Goal: Information Seeking & Learning: Check status

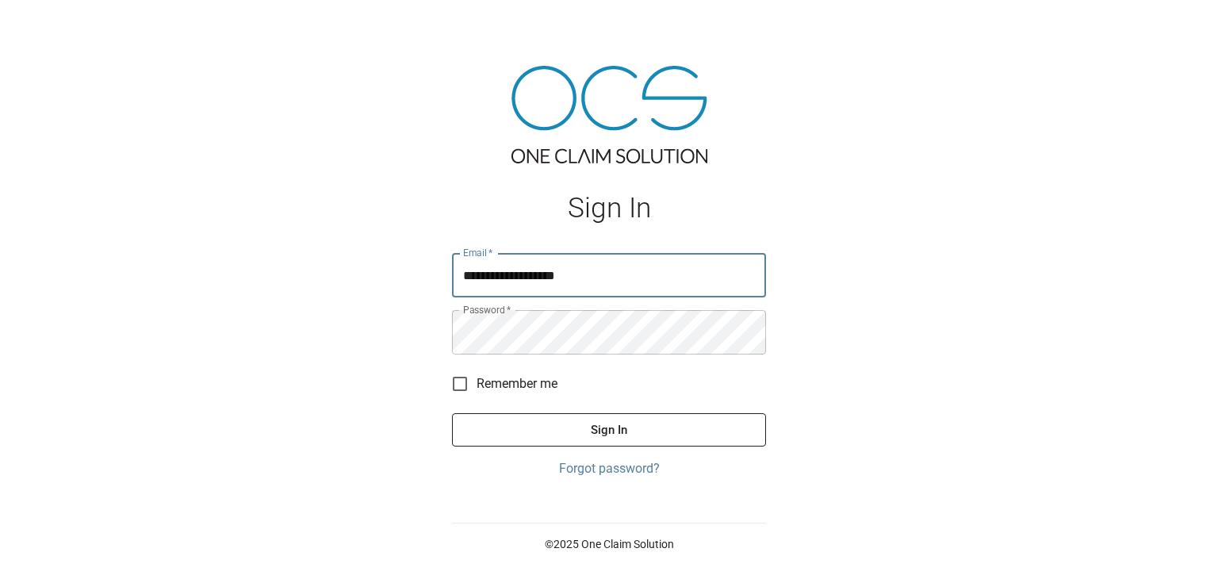
type input "**********"
click at [587, 426] on button "Sign In" at bounding box center [609, 429] width 314 height 33
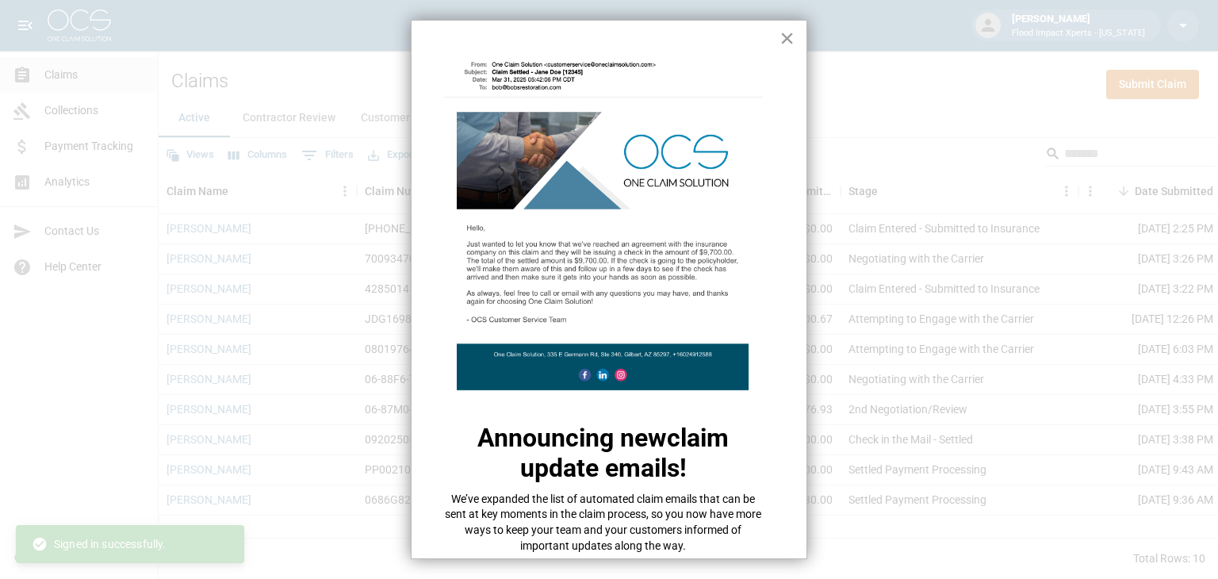
click at [780, 40] on button "×" at bounding box center [787, 37] width 15 height 25
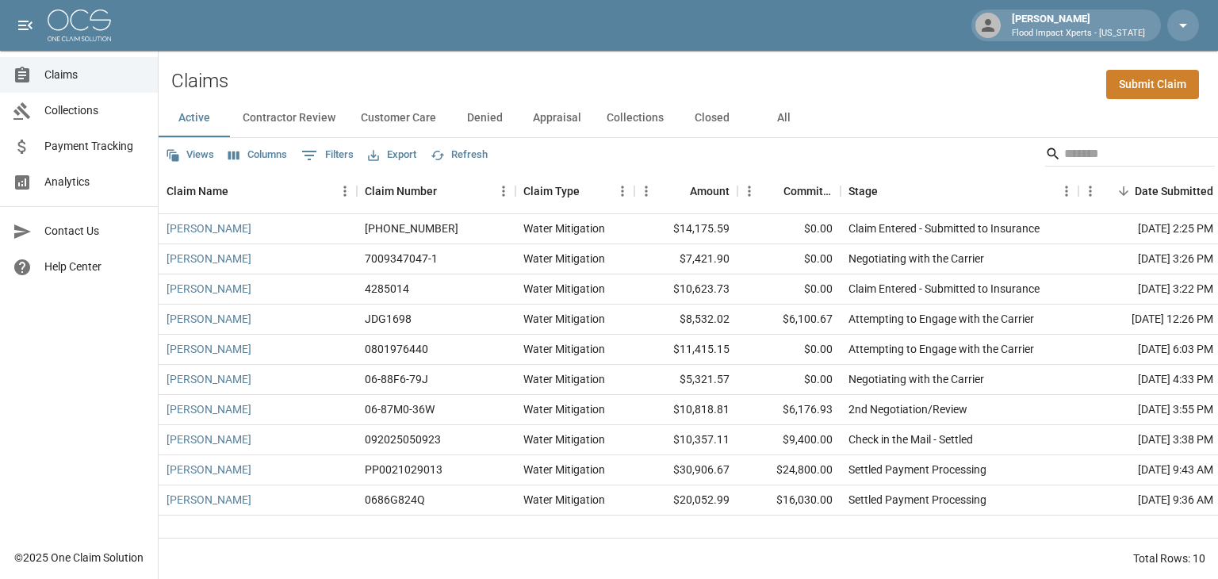
click at [715, 123] on button "Closed" at bounding box center [712, 118] width 71 height 38
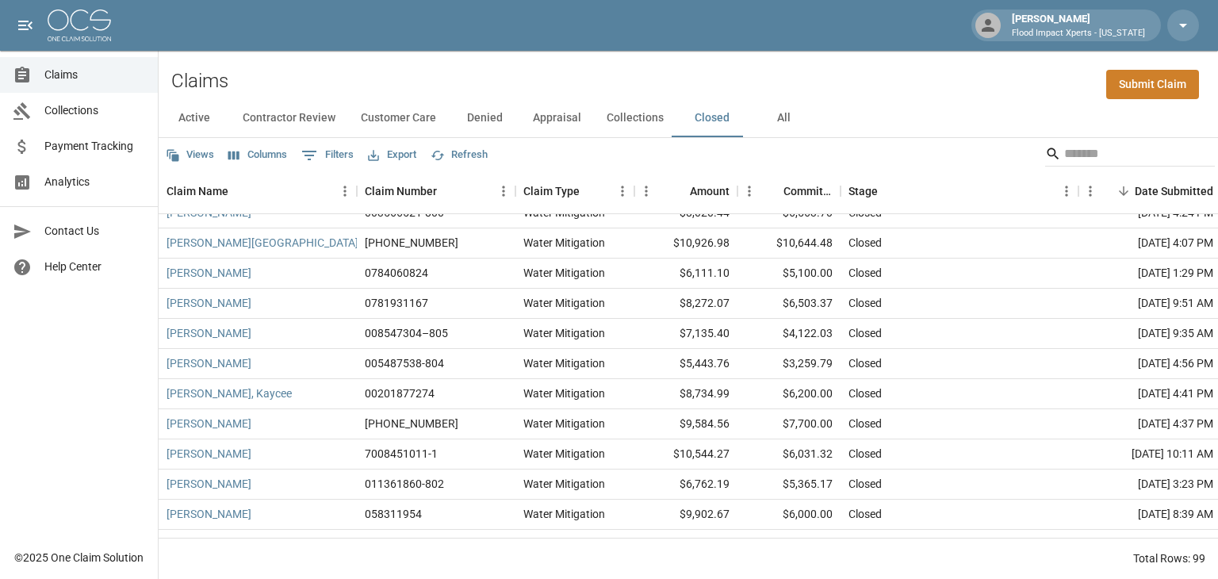
scroll to position [238, 0]
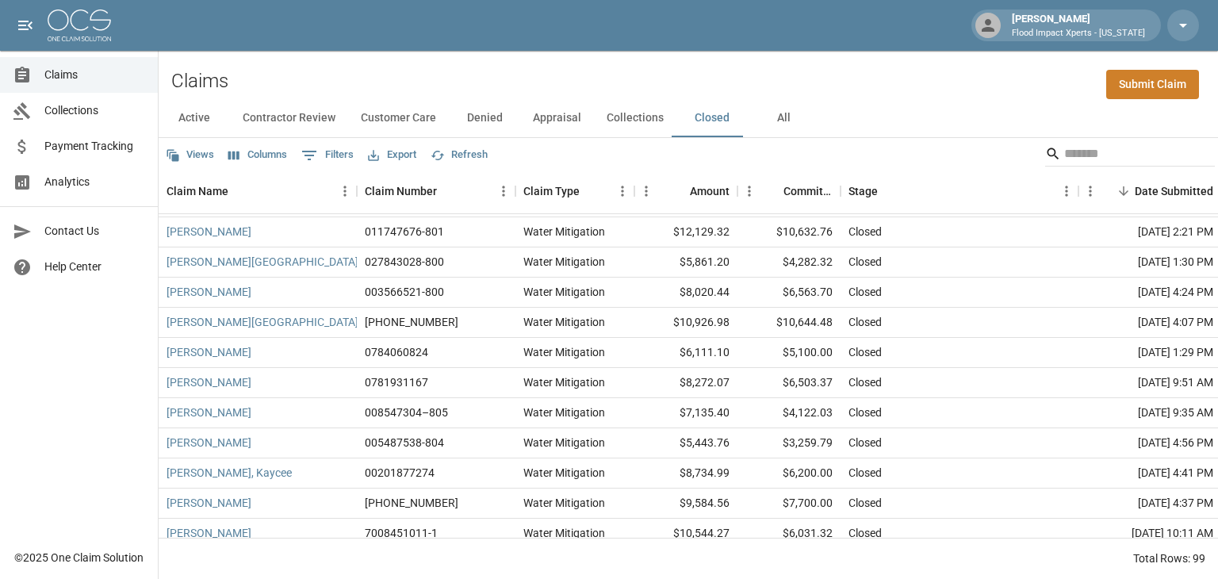
click at [204, 122] on button "Active" at bounding box center [194, 118] width 71 height 38
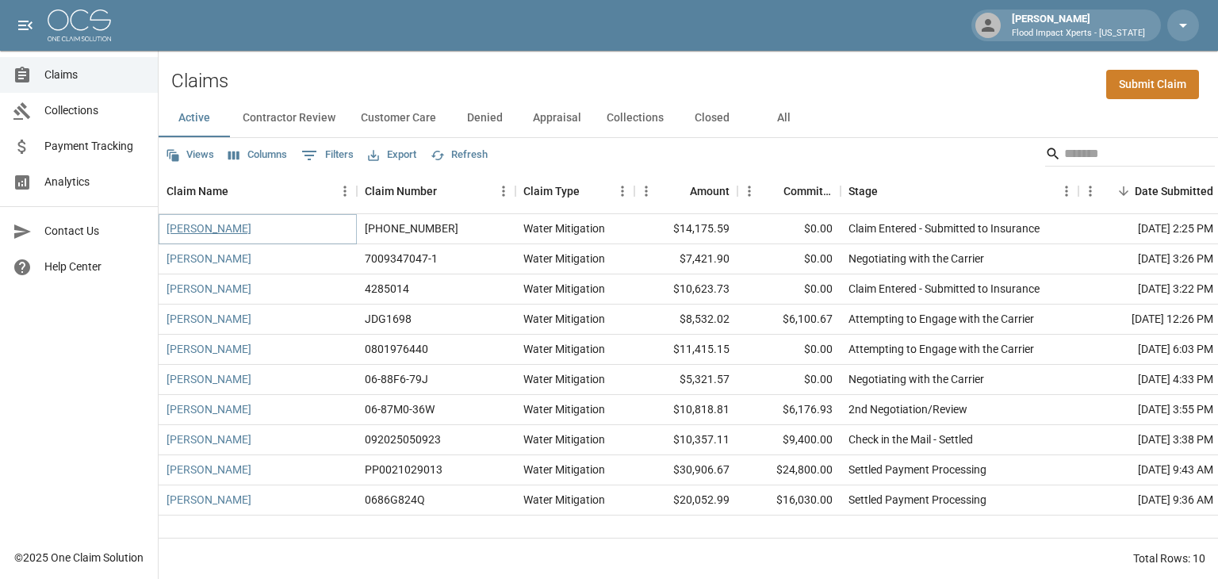
click at [215, 233] on link "[PERSON_NAME]" at bounding box center [209, 228] width 85 height 16
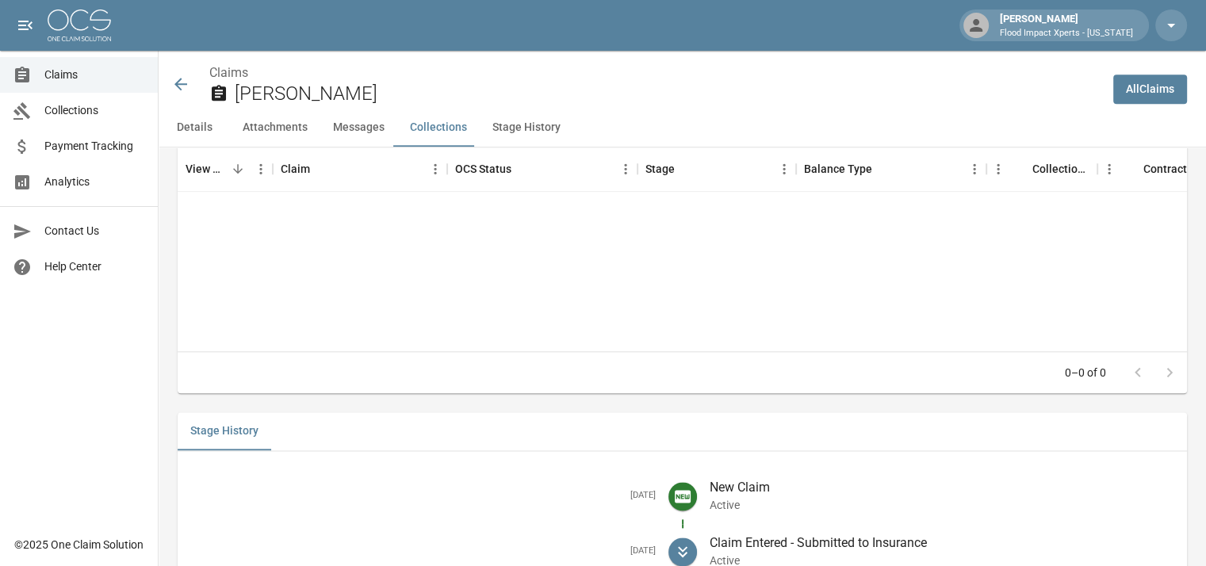
scroll to position [1922, 0]
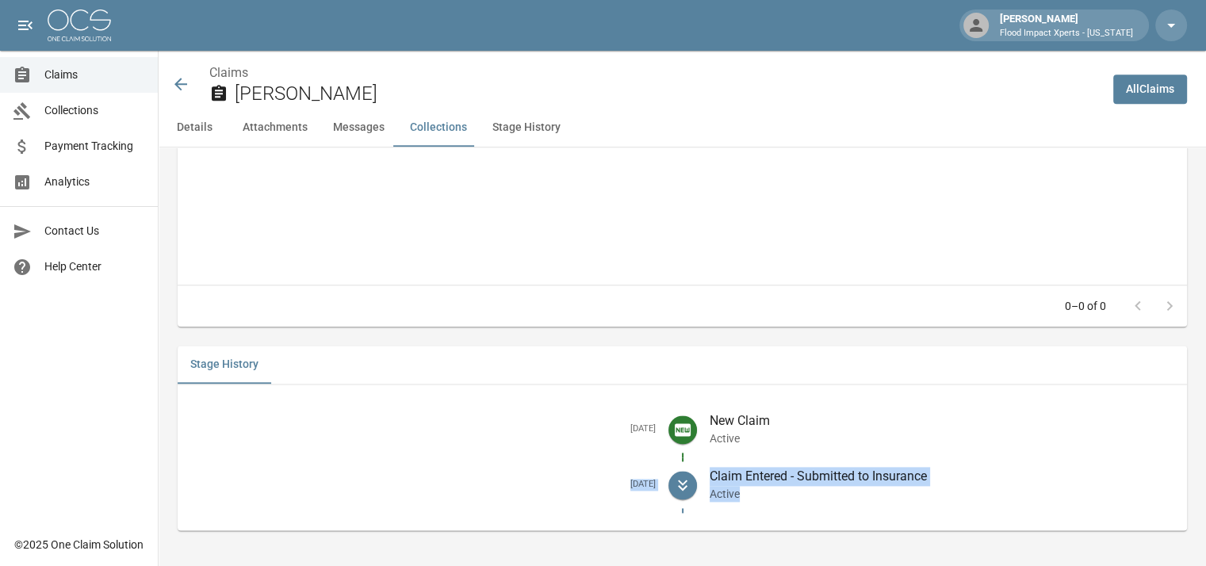
drag, startPoint x: 612, startPoint y: 483, endPoint x: 908, endPoint y: 500, distance: 296.3
click at [908, 500] on li "[DATE] Claim Entered - Submitted to Insurance Active" at bounding box center [682, 486] width 984 height 56
copy li "[DATE] Claim Entered - Submitted to Insurance Active"
click at [853, 412] on p "New Claim" at bounding box center [943, 421] width 466 height 19
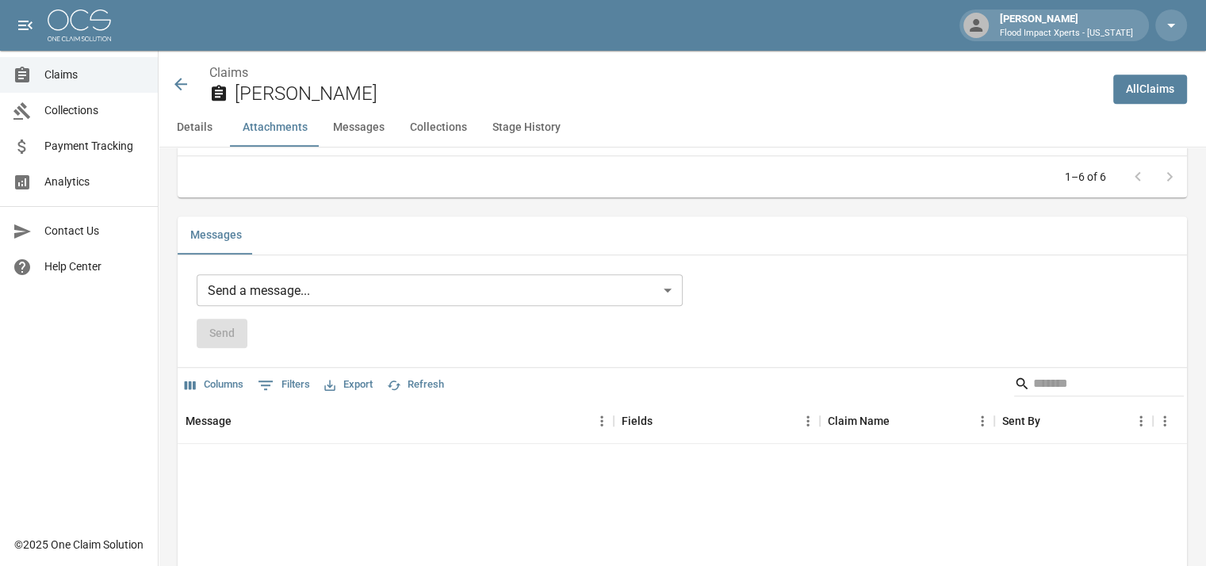
scroll to position [1269, 0]
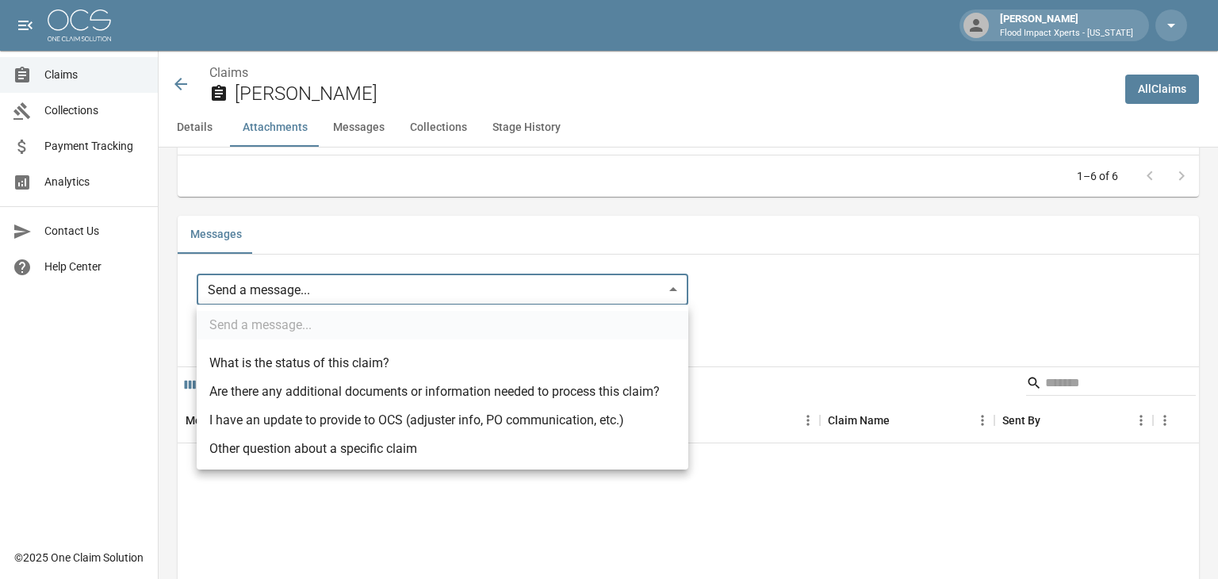
click at [726, 289] on div at bounding box center [609, 289] width 1218 height 579
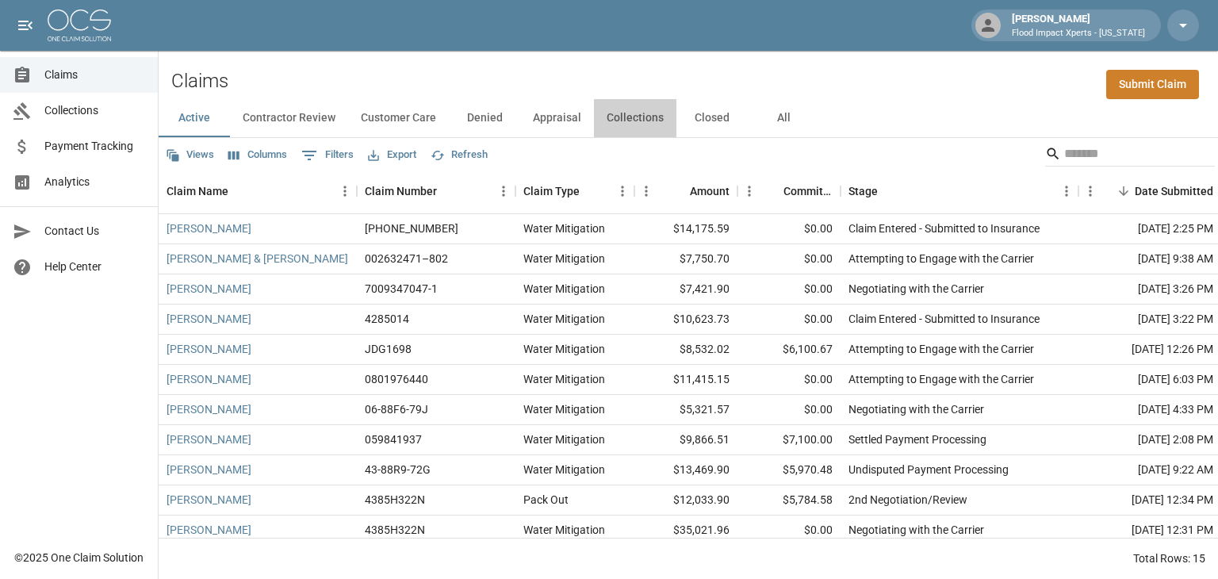
click at [649, 117] on button "Collections" at bounding box center [635, 118] width 82 height 38
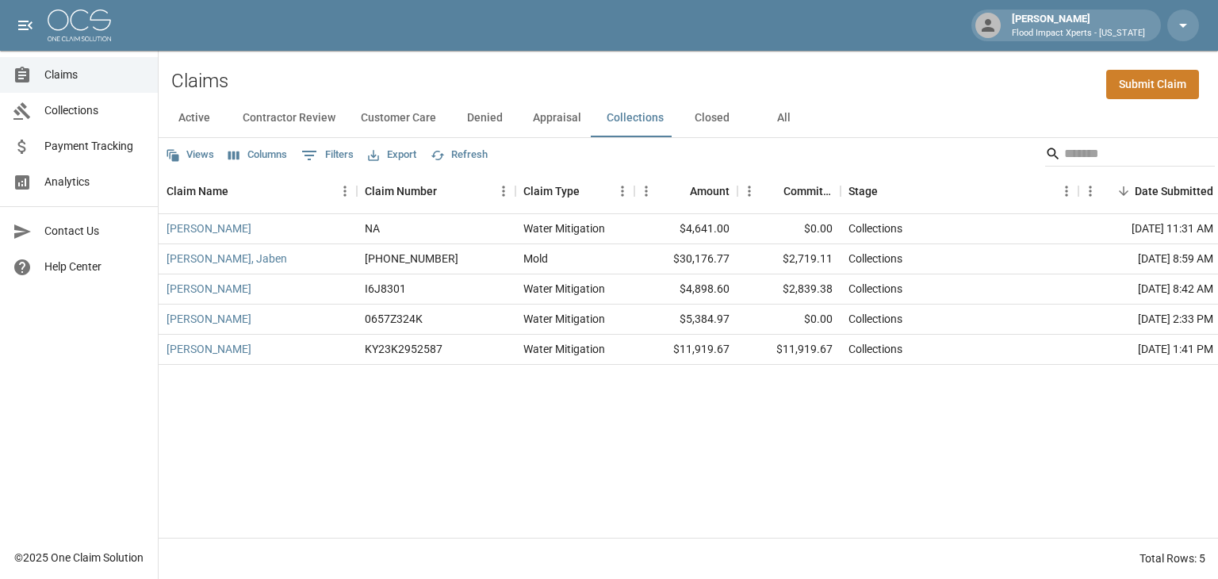
click at [565, 117] on button "Appraisal" at bounding box center [557, 118] width 74 height 38
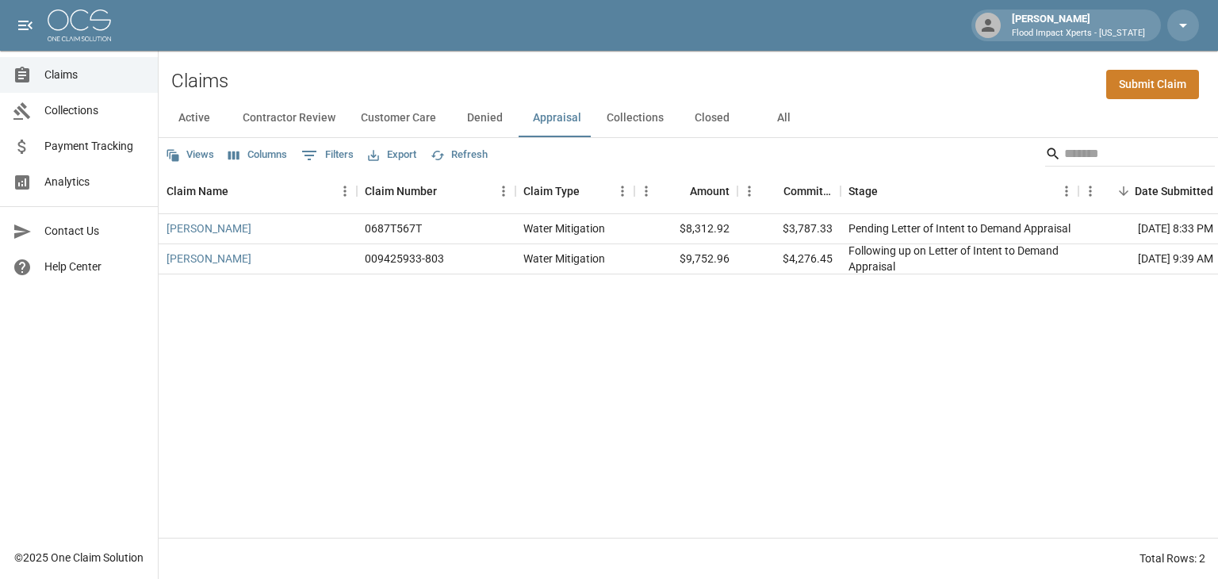
click at [844, 443] on div "[PERSON_NAME] 0687T567T Water Mitigation $8,312.92 $3,787.33 Pending Letter of …" at bounding box center [900, 376] width 1483 height 324
click at [206, 255] on link "[PERSON_NAME]" at bounding box center [209, 259] width 85 height 16
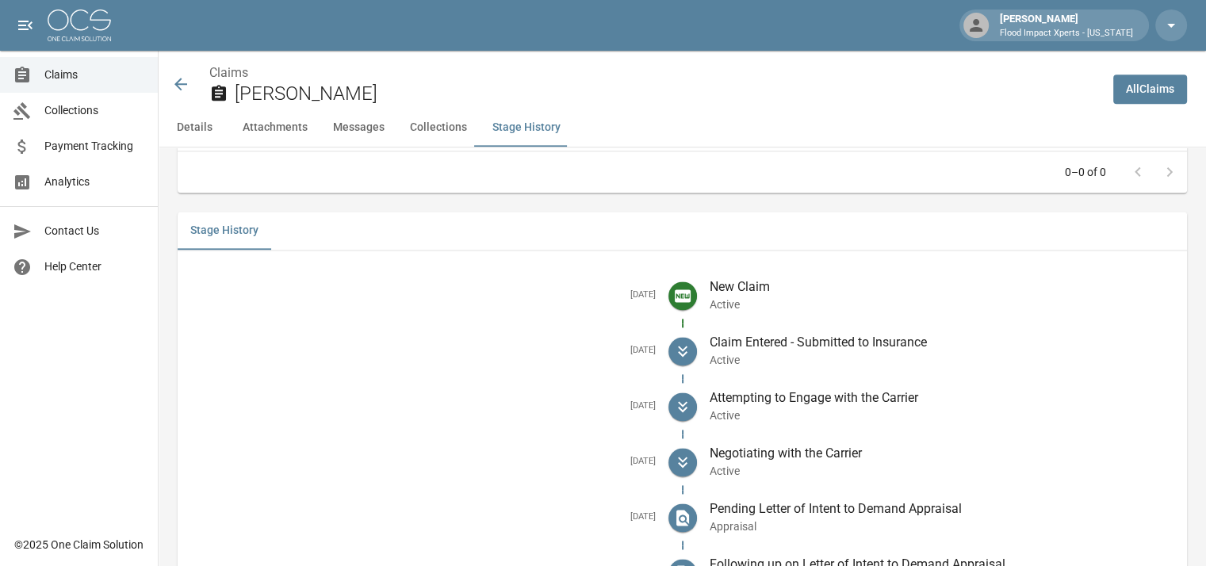
scroll to position [2175, 0]
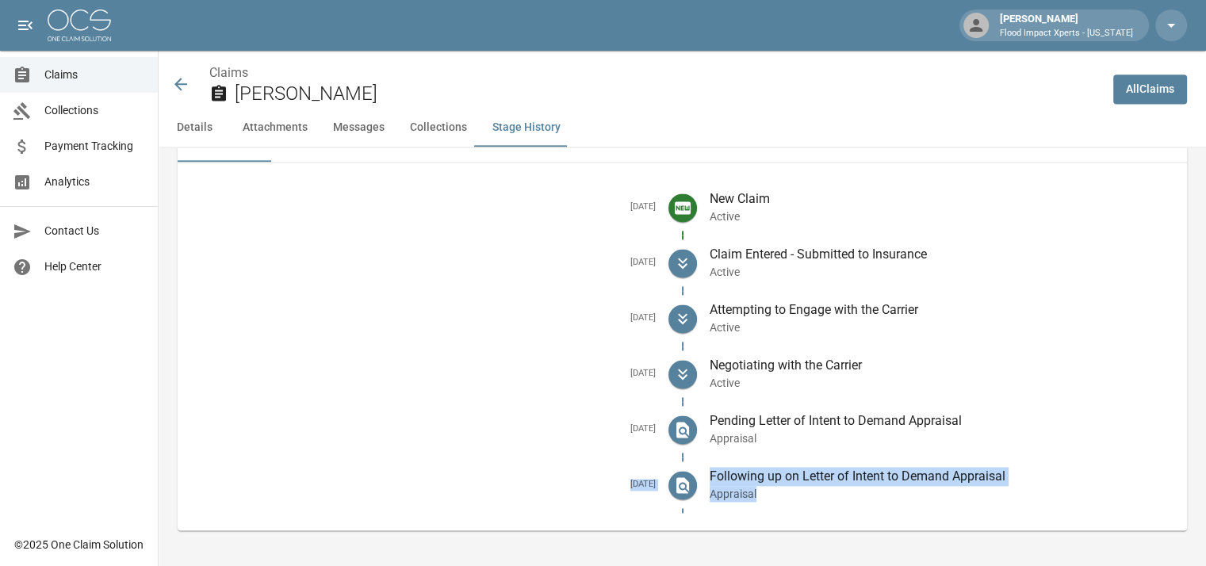
drag, startPoint x: 611, startPoint y: 481, endPoint x: 942, endPoint y: 496, distance: 331.9
click at [942, 496] on li "[DATE] Following up on Letter of Intent to Demand Appraisal Appraisal" at bounding box center [682, 486] width 984 height 56
copy li "[DATE] Following up on Letter of Intent to Demand Appraisal Appraisal"
click at [847, 499] on p "Appraisal" at bounding box center [943, 494] width 466 height 16
click at [177, 80] on icon at bounding box center [180, 84] width 19 height 19
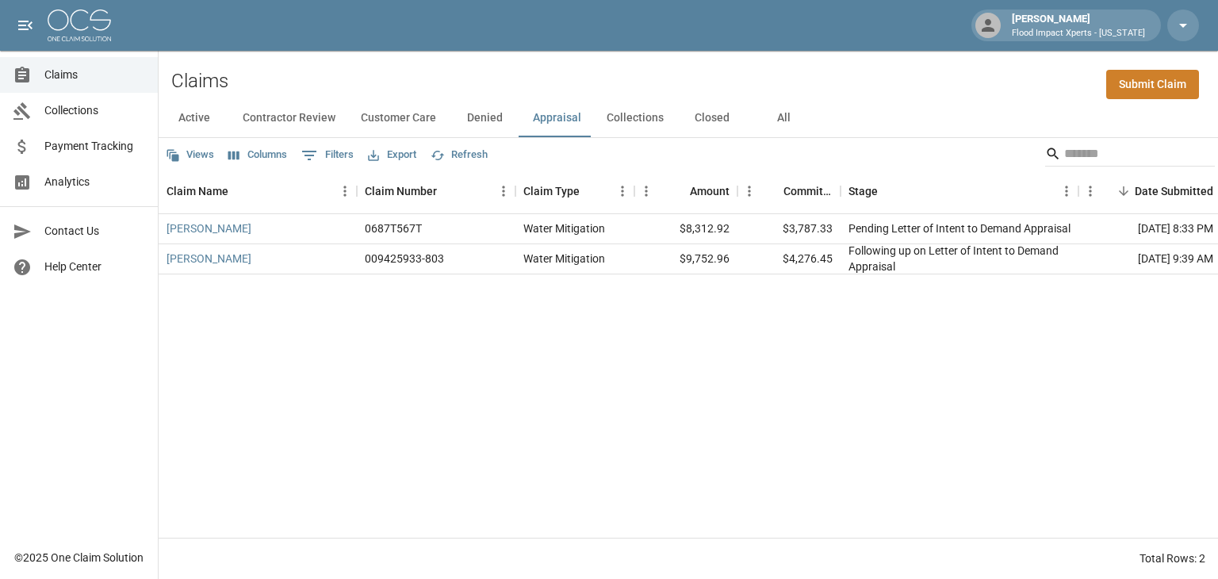
click at [486, 118] on button "Denied" at bounding box center [484, 118] width 71 height 38
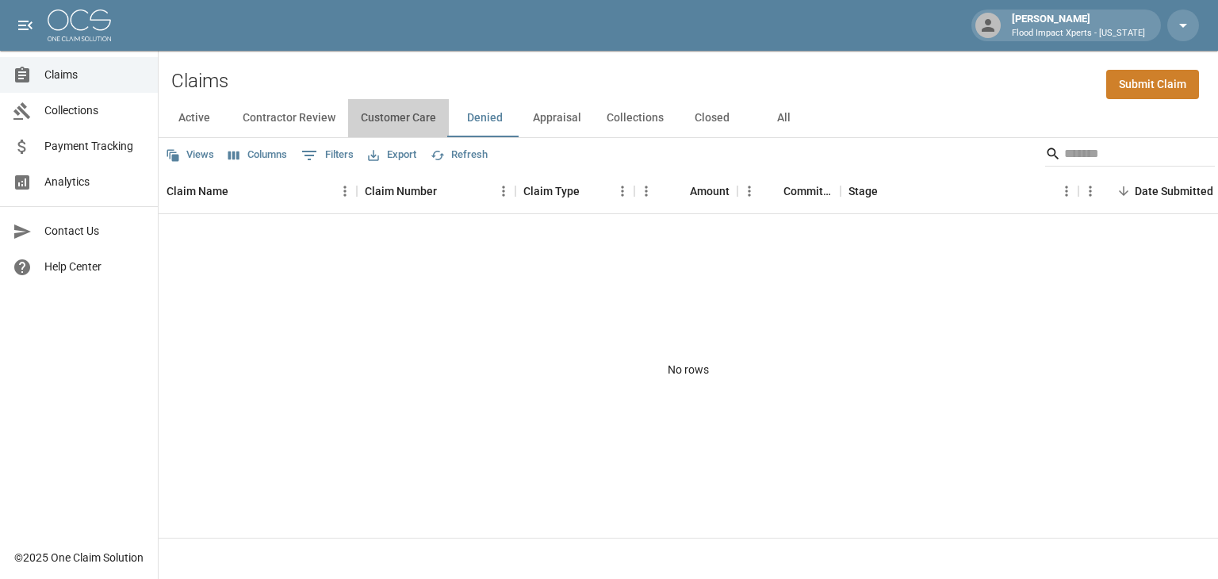
click at [396, 121] on button "Customer Care" at bounding box center [398, 118] width 101 height 38
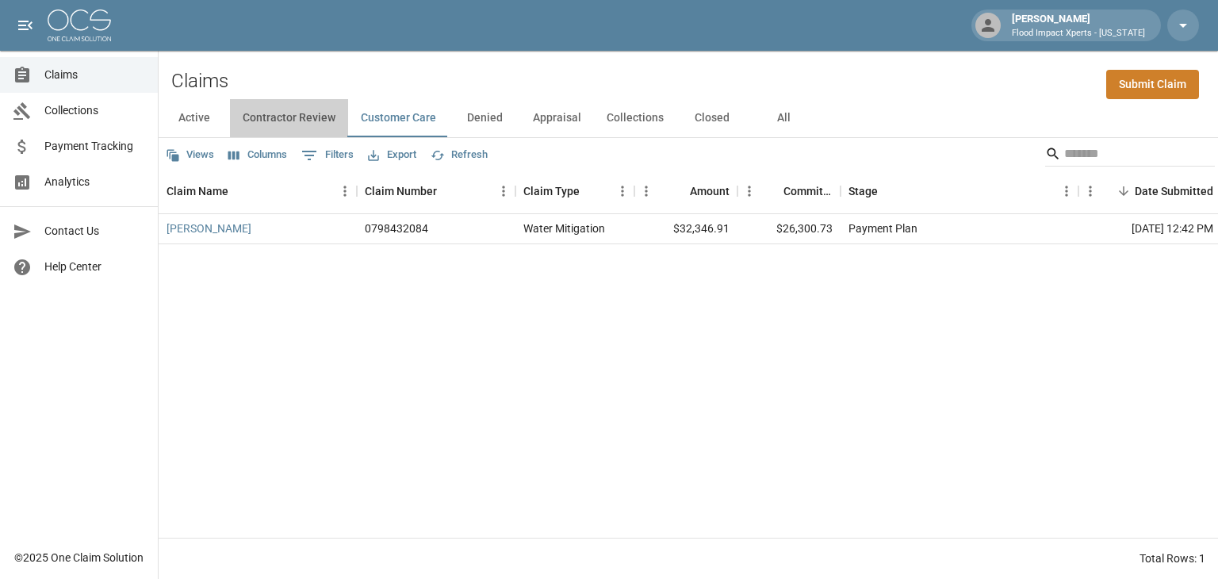
click at [274, 112] on button "Contractor Review" at bounding box center [289, 118] width 118 height 38
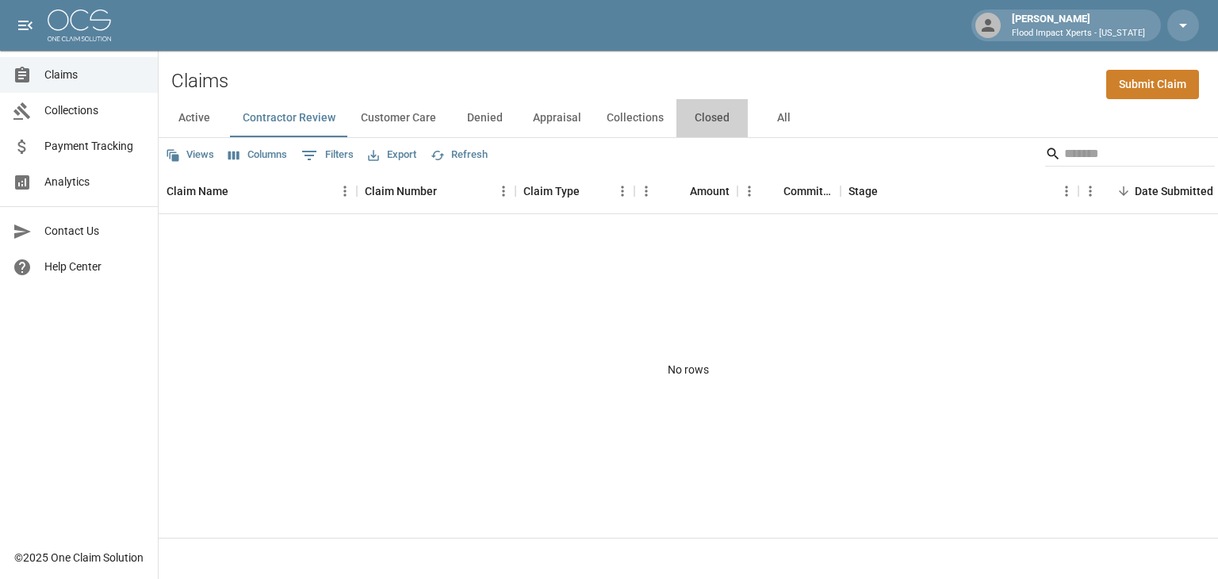
click at [713, 115] on button "Closed" at bounding box center [712, 118] width 71 height 38
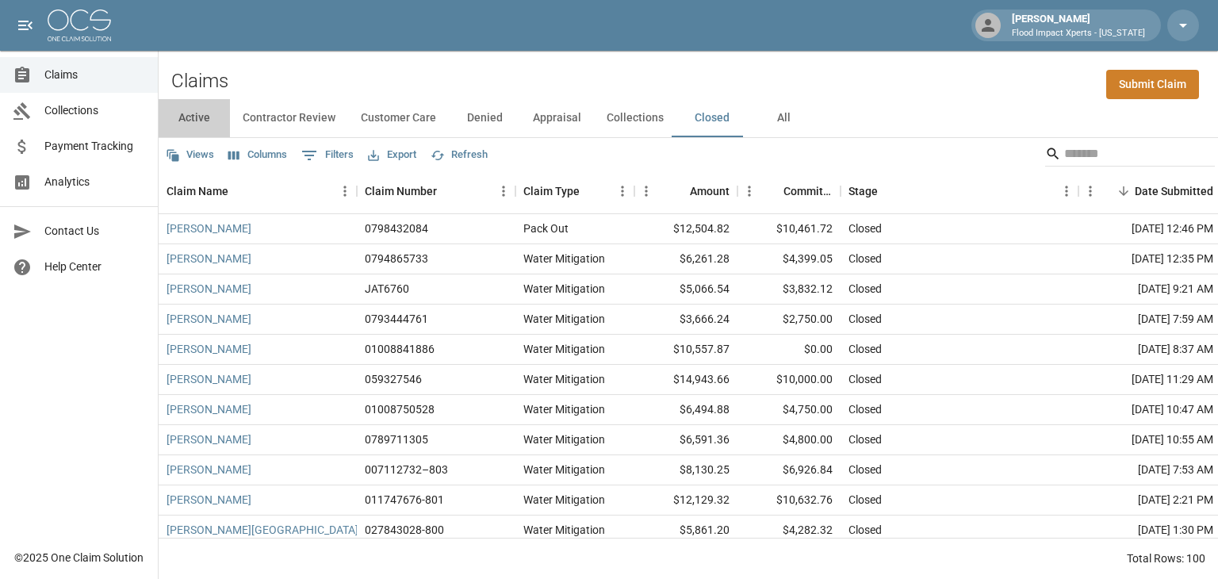
click at [185, 121] on button "Active" at bounding box center [194, 118] width 71 height 38
